Goal: Transaction & Acquisition: Download file/media

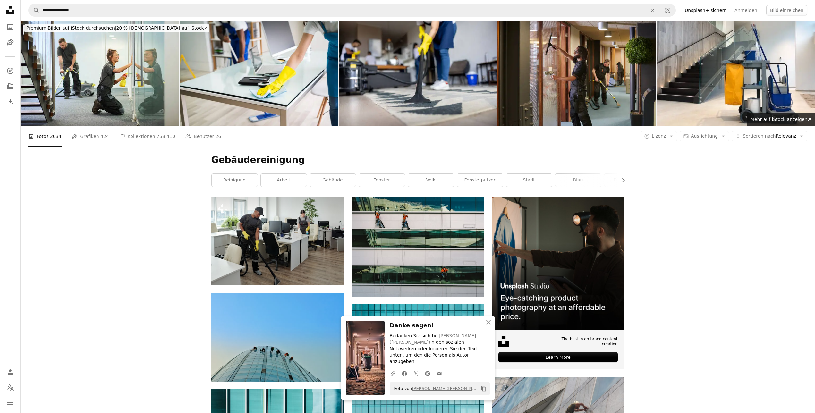
scroll to position [10904, 0]
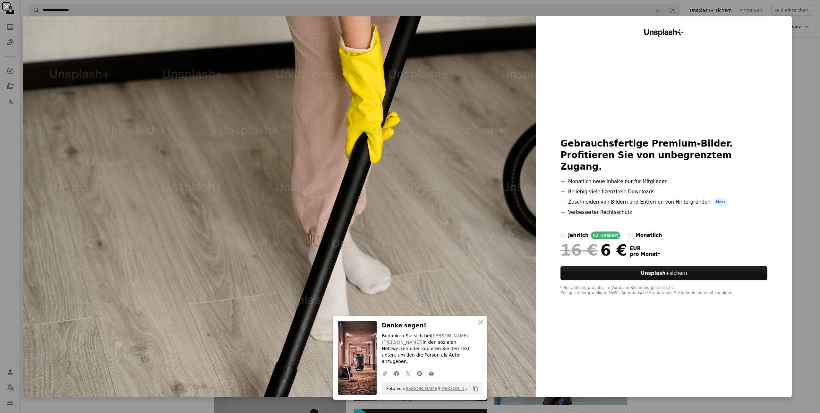
click at [10, 8] on button "An X shape" at bounding box center [7, 7] width 8 height 8
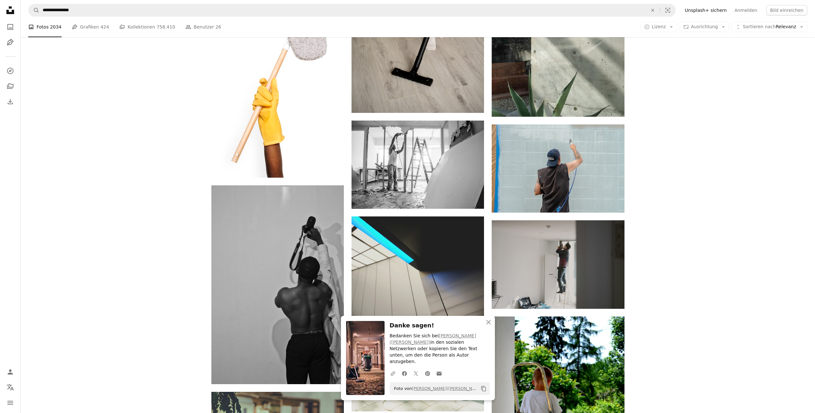
scroll to position [11096, 0]
click at [491, 326] on icon "An X shape" at bounding box center [489, 322] width 8 height 8
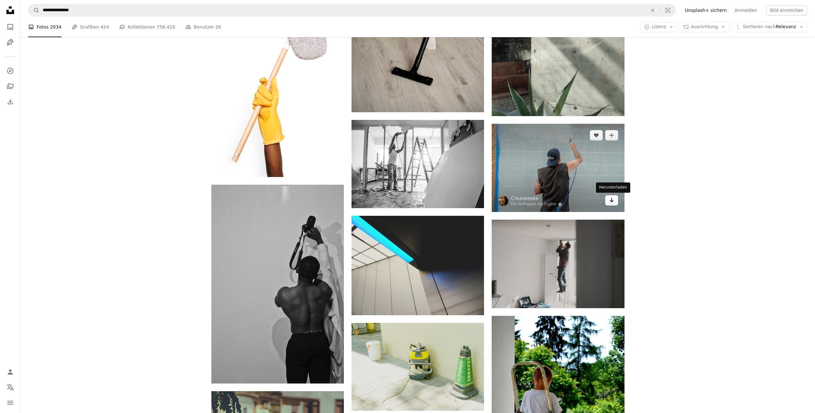
click at [610, 205] on link "Arrow pointing down" at bounding box center [611, 200] width 13 height 10
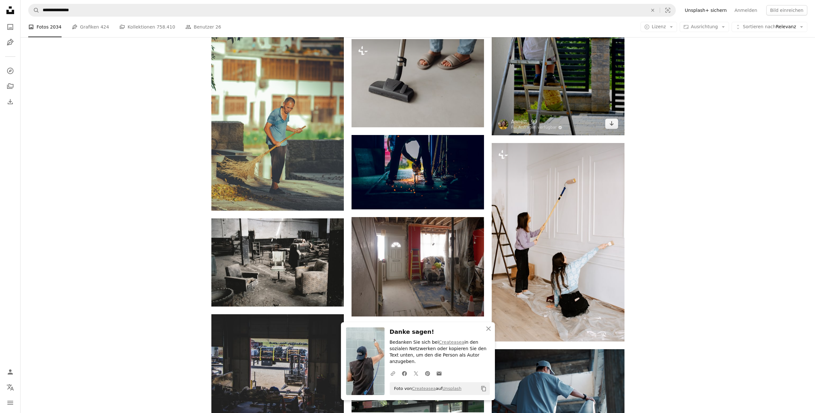
scroll to position [11481, 0]
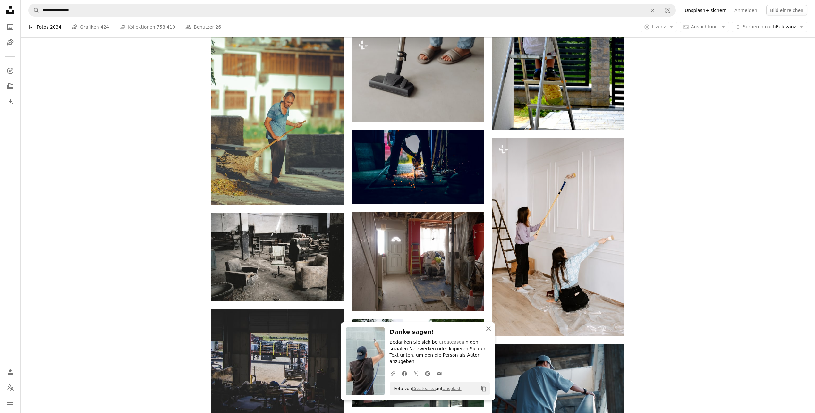
click at [489, 332] on icon "An X shape" at bounding box center [489, 329] width 8 height 8
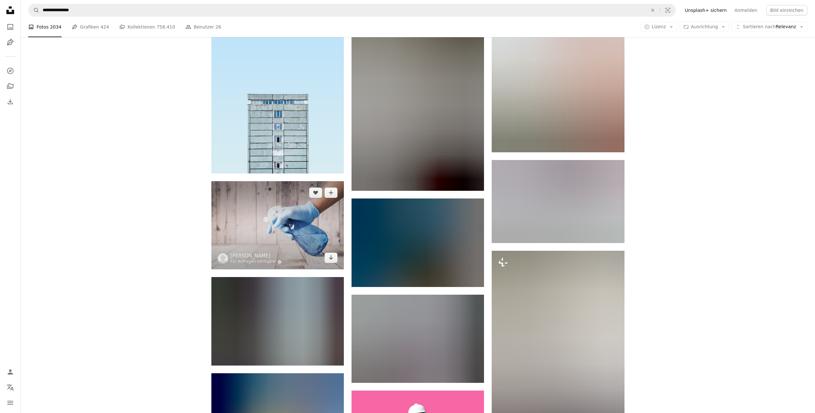
scroll to position [14560, 0]
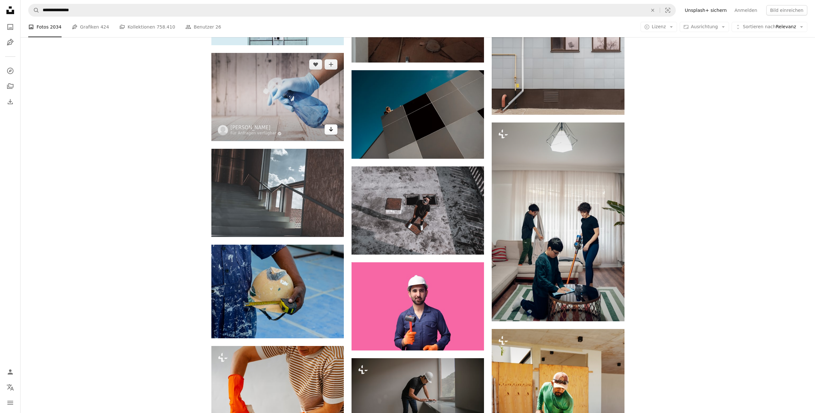
click at [329, 133] on link "Arrow pointing down" at bounding box center [331, 129] width 13 height 10
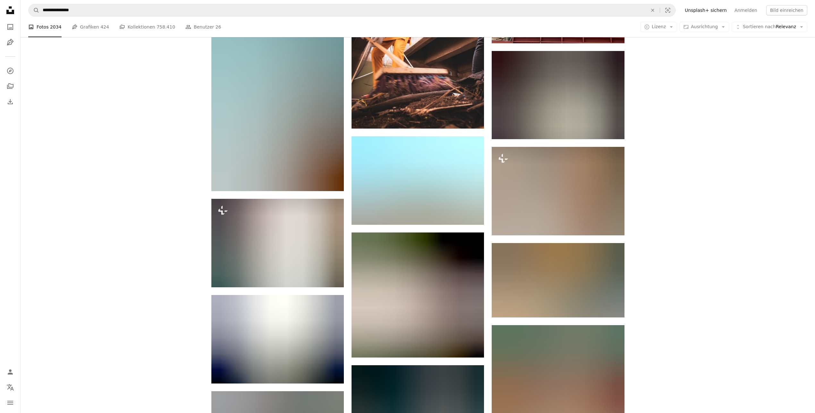
scroll to position [15906, 0]
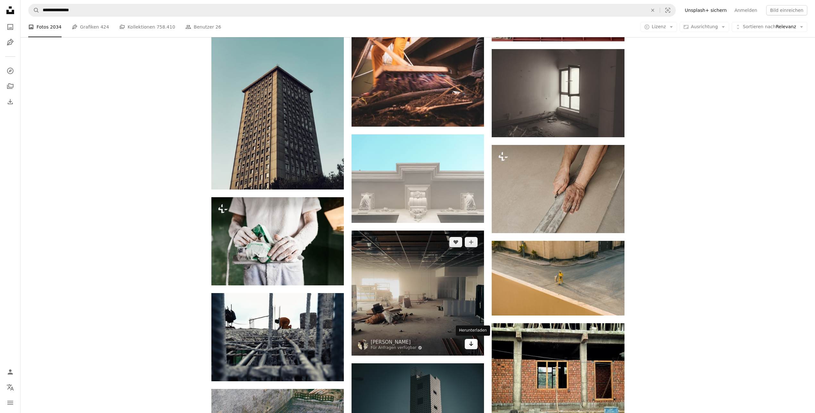
click at [473, 345] on icon "Arrow pointing down" at bounding box center [471, 344] width 5 height 8
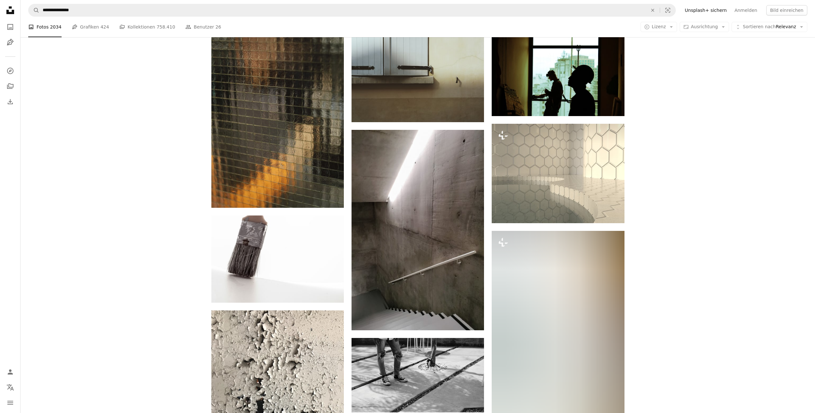
scroll to position [18536, 0]
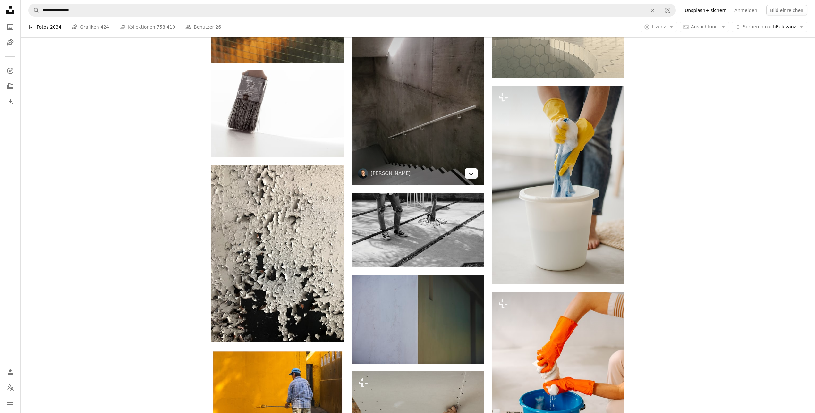
click at [466, 169] on link "Arrow pointing down" at bounding box center [471, 173] width 13 height 10
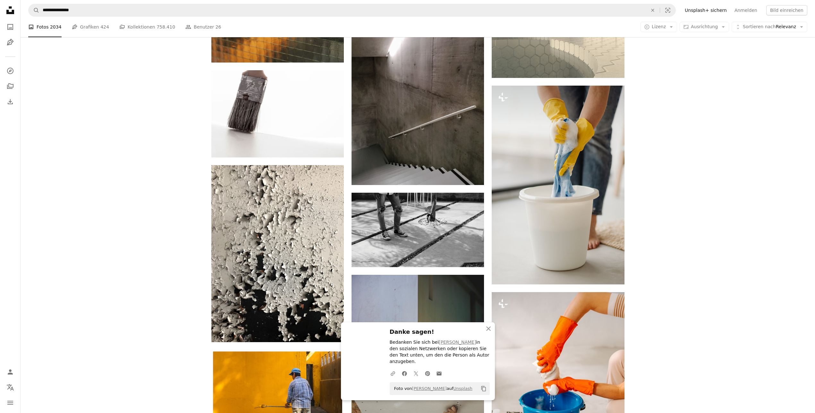
scroll to position [18600, 0]
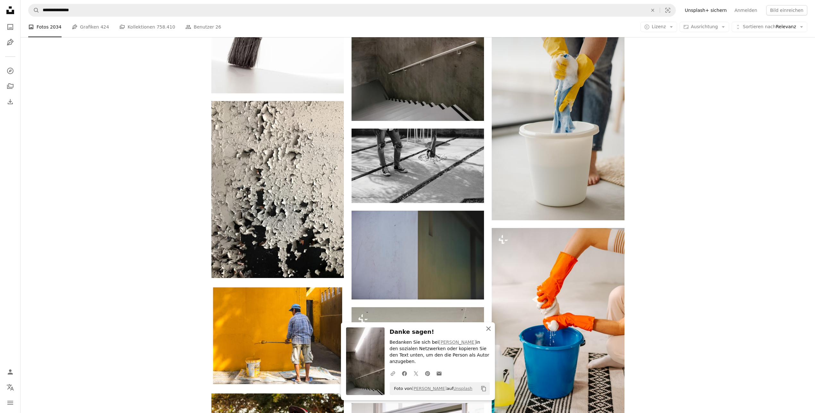
click at [487, 335] on button "An X shape Schließen" at bounding box center [488, 328] width 13 height 13
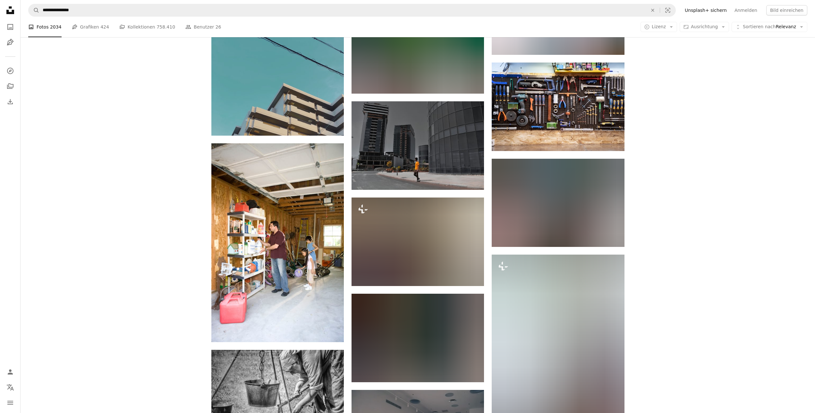
scroll to position [22513, 0]
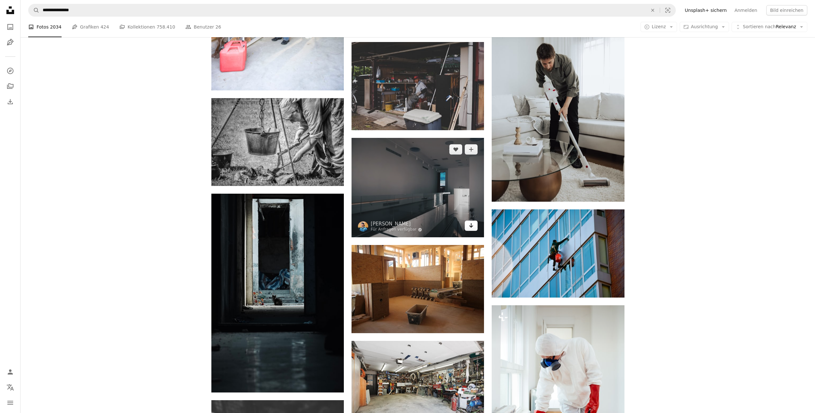
click at [475, 225] on link "Arrow pointing down" at bounding box center [471, 226] width 13 height 10
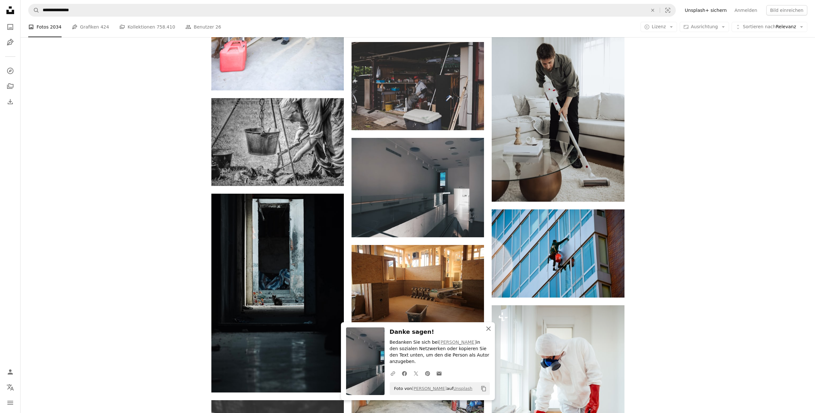
click at [491, 335] on button "An X shape Schließen" at bounding box center [488, 328] width 13 height 13
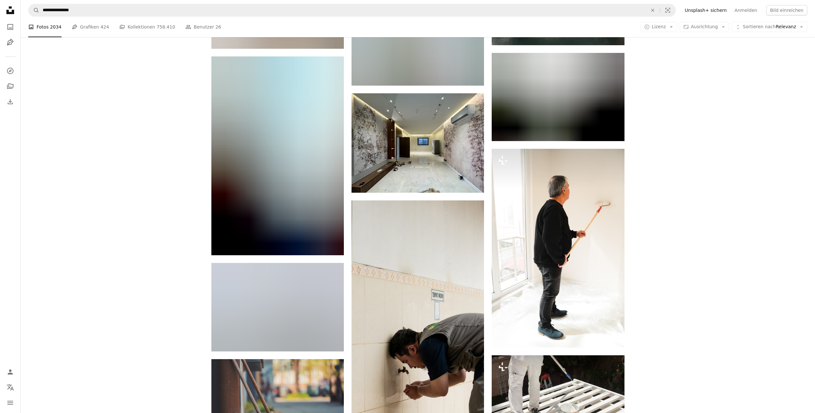
scroll to position [39914, 0]
